Goal: Navigation & Orientation: Find specific page/section

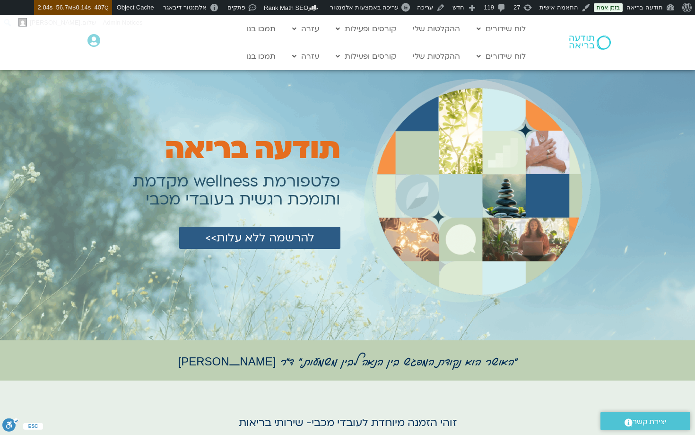
click at [314, 149] on h1 "תודעה בריאה" at bounding box center [253, 149] width 176 height 33
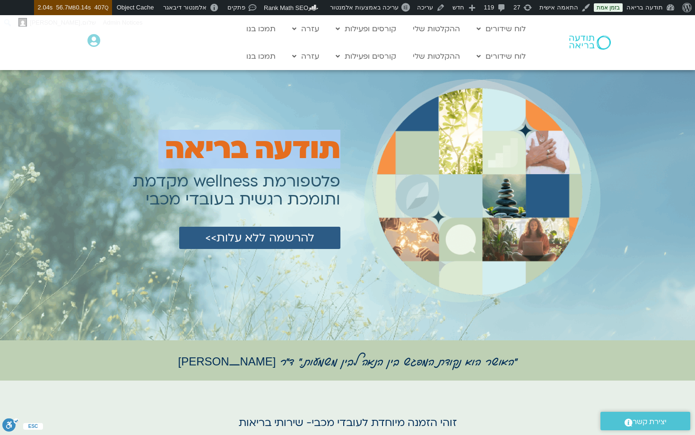
click at [314, 149] on h1 "תודעה בריאה" at bounding box center [253, 149] width 176 height 33
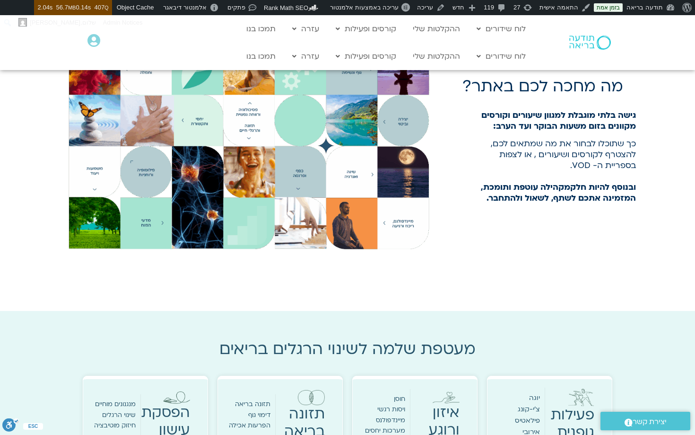
scroll to position [448, 0]
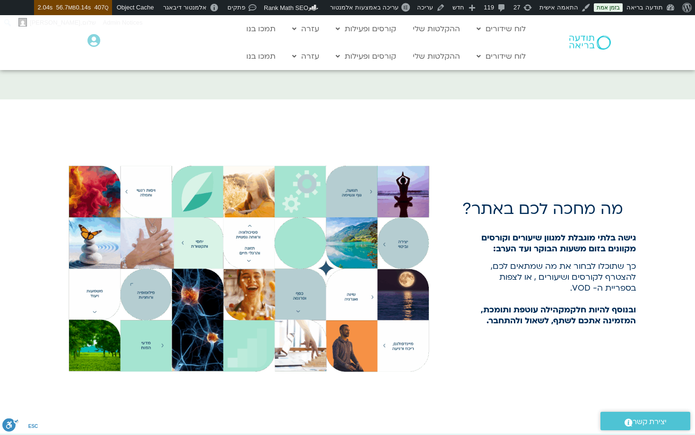
click at [601, 205] on h1 "מה מחכה לכם באתר?" at bounding box center [543, 209] width 161 height 18
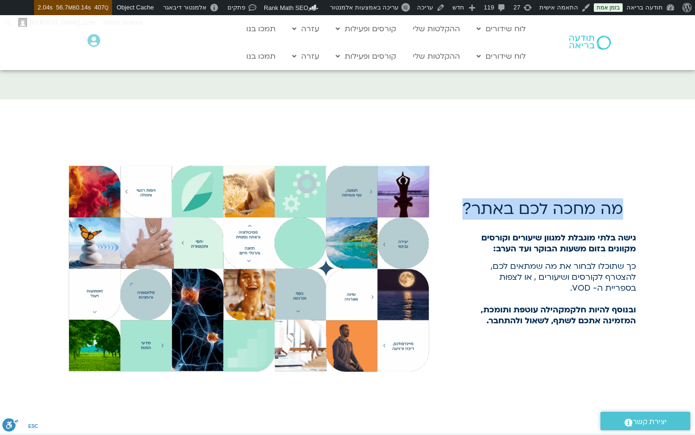
click at [601, 205] on h1 "מה מחכה לכם באתר?" at bounding box center [543, 209] width 161 height 18
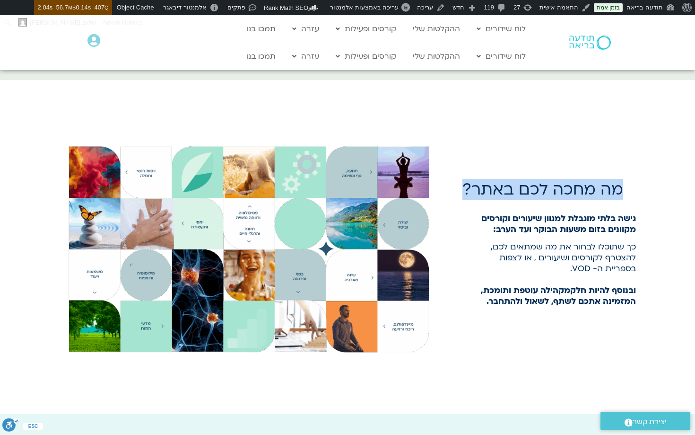
scroll to position [467, 0]
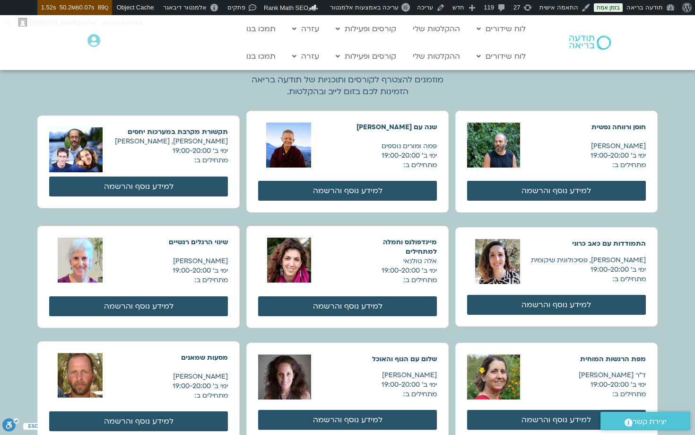
scroll to position [979, 0]
